Goal: Task Accomplishment & Management: Manage account settings

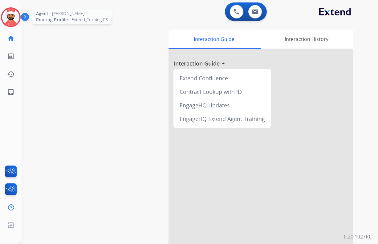
click at [9, 18] on img at bounding box center [10, 17] width 17 height 17
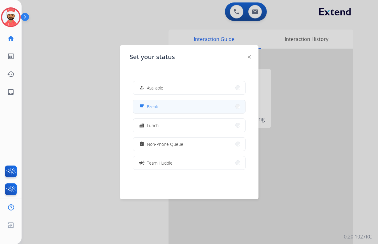
click at [174, 109] on button "free_breakfast Break" at bounding box center [189, 106] width 112 height 13
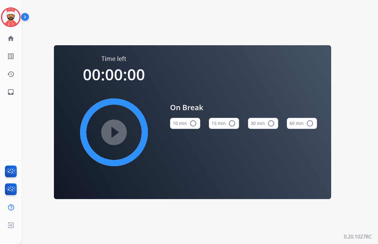
drag, startPoint x: 226, startPoint y: 122, endPoint x: 228, endPoint y: 124, distance: 3.3
click at [227, 121] on button "15 min radio_button_unchecked" at bounding box center [224, 123] width 30 height 11
click at [116, 135] on mat-icon "play_circle_filled" at bounding box center [113, 132] width 7 height 7
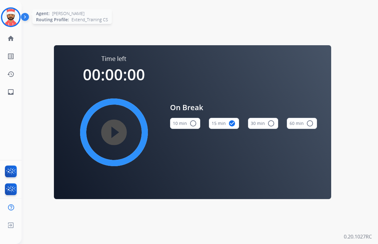
click at [11, 10] on img at bounding box center [10, 17] width 17 height 17
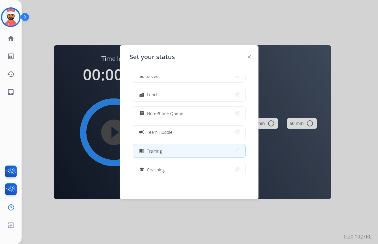
scroll to position [62, 0]
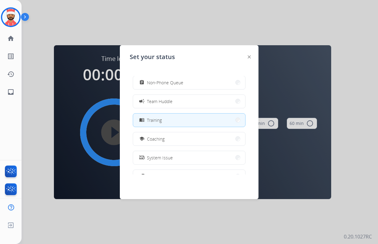
click at [165, 120] on button "menu_book Training" at bounding box center [189, 120] width 112 height 13
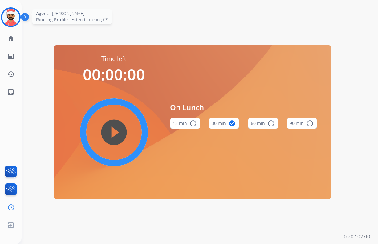
click at [14, 19] on img at bounding box center [10, 17] width 17 height 17
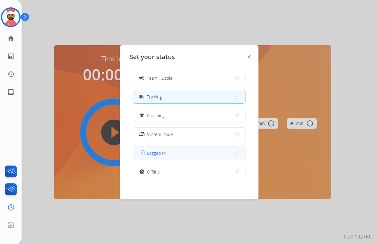
scroll to position [97, 0]
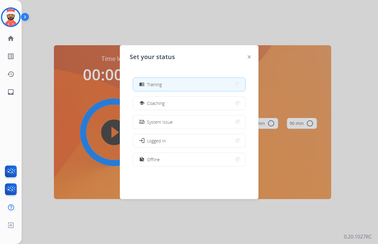
click at [165, 85] on button "menu_book Training" at bounding box center [189, 84] width 112 height 13
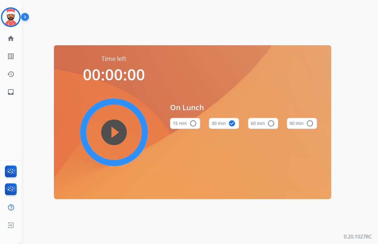
click at [180, 14] on div "Time left 00:00:00 play_circle_filled On Lunch 15 min radio_button_unchecked 30…" at bounding box center [193, 122] width 342 height 244
